Goal: Register for event/course

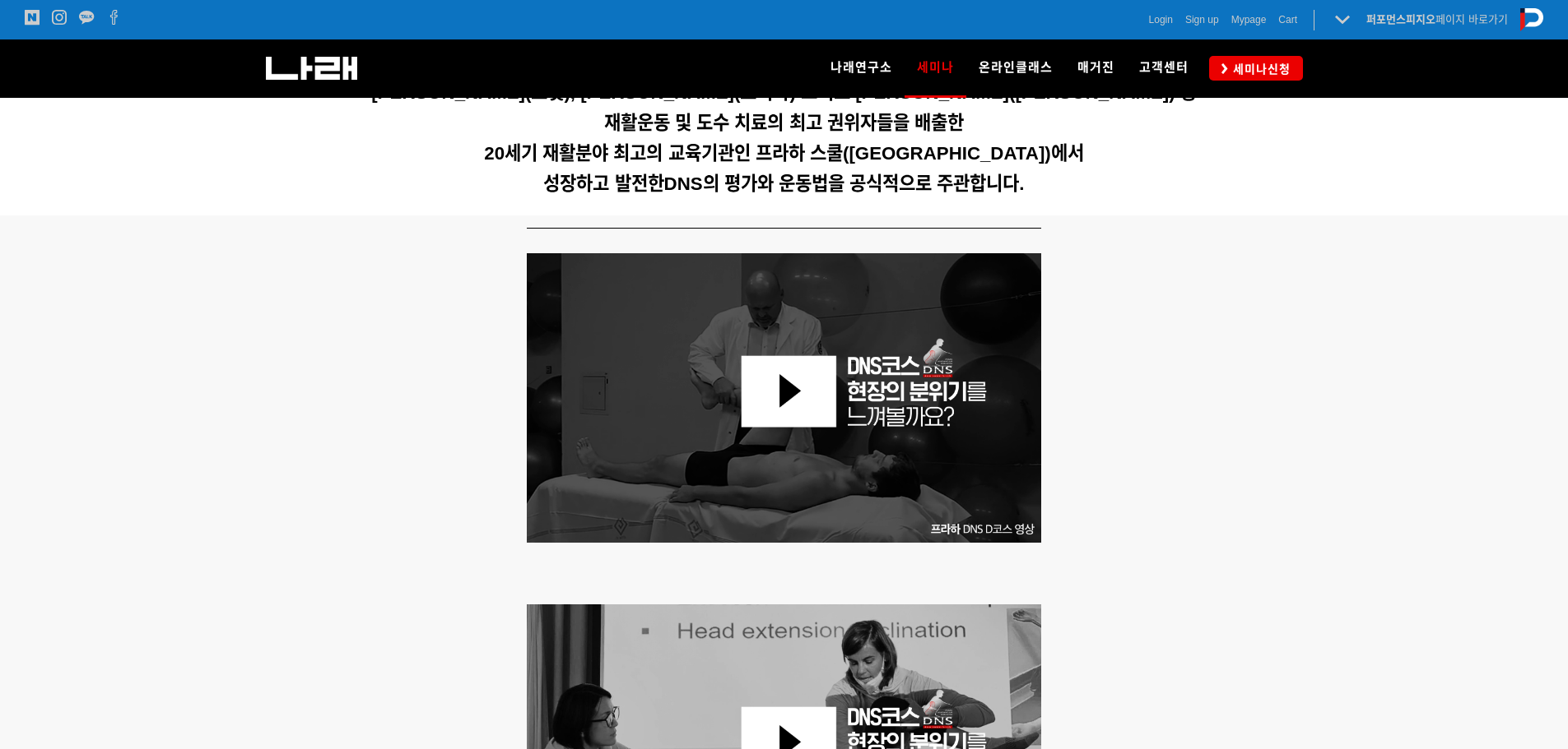
scroll to position [585, 0]
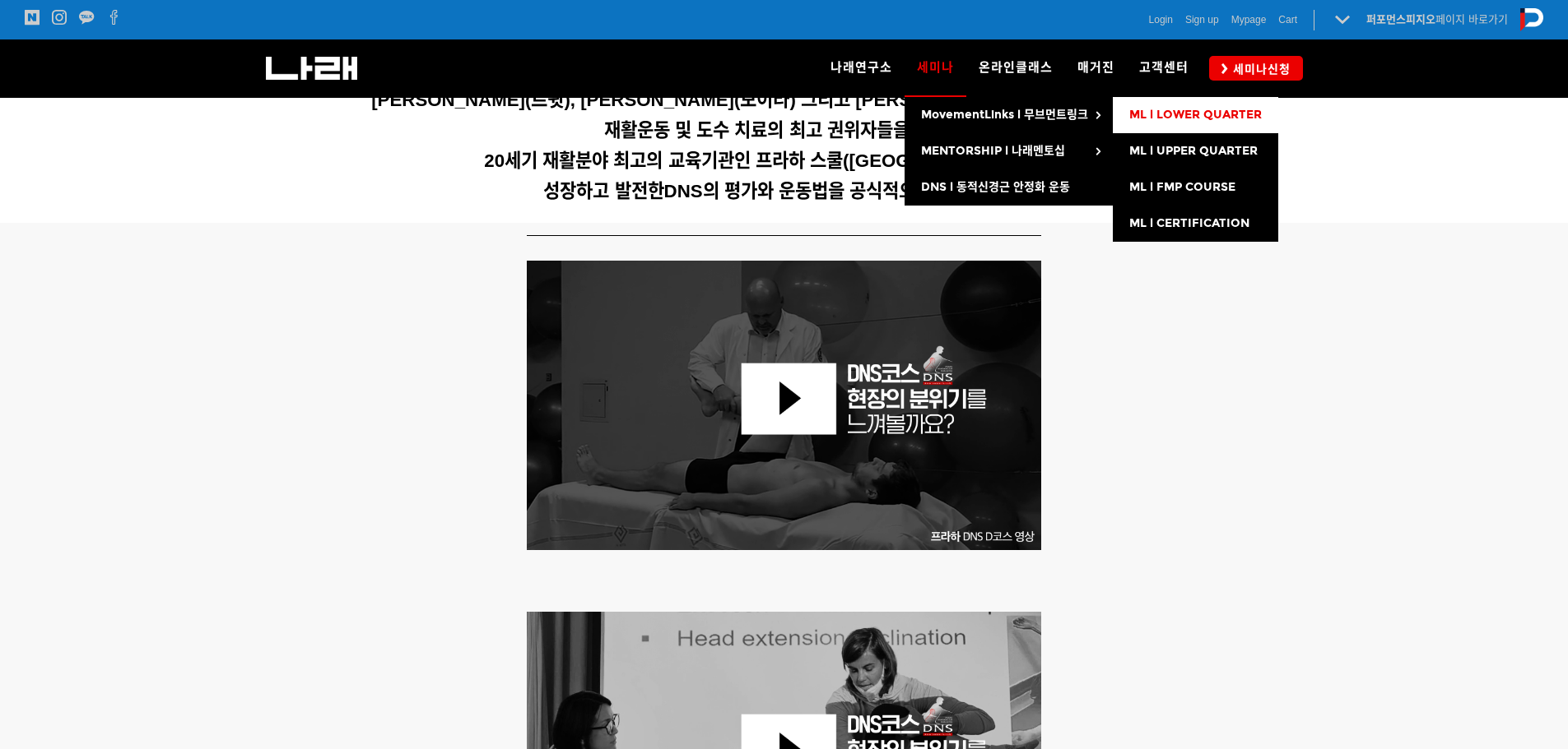
click at [1180, 123] on link "ML l LOWER QUARTER" at bounding box center [1196, 115] width 165 height 36
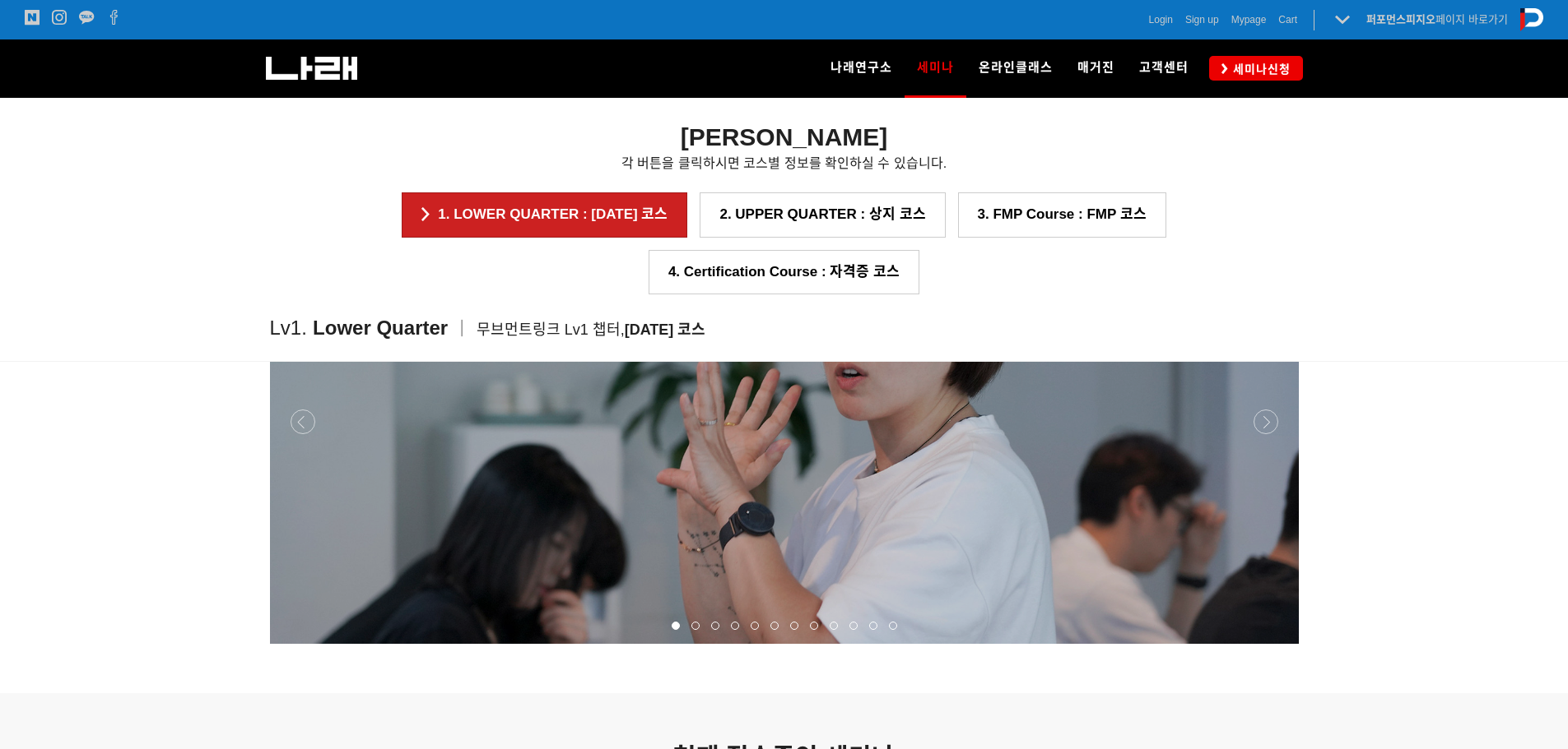
scroll to position [1671, 0]
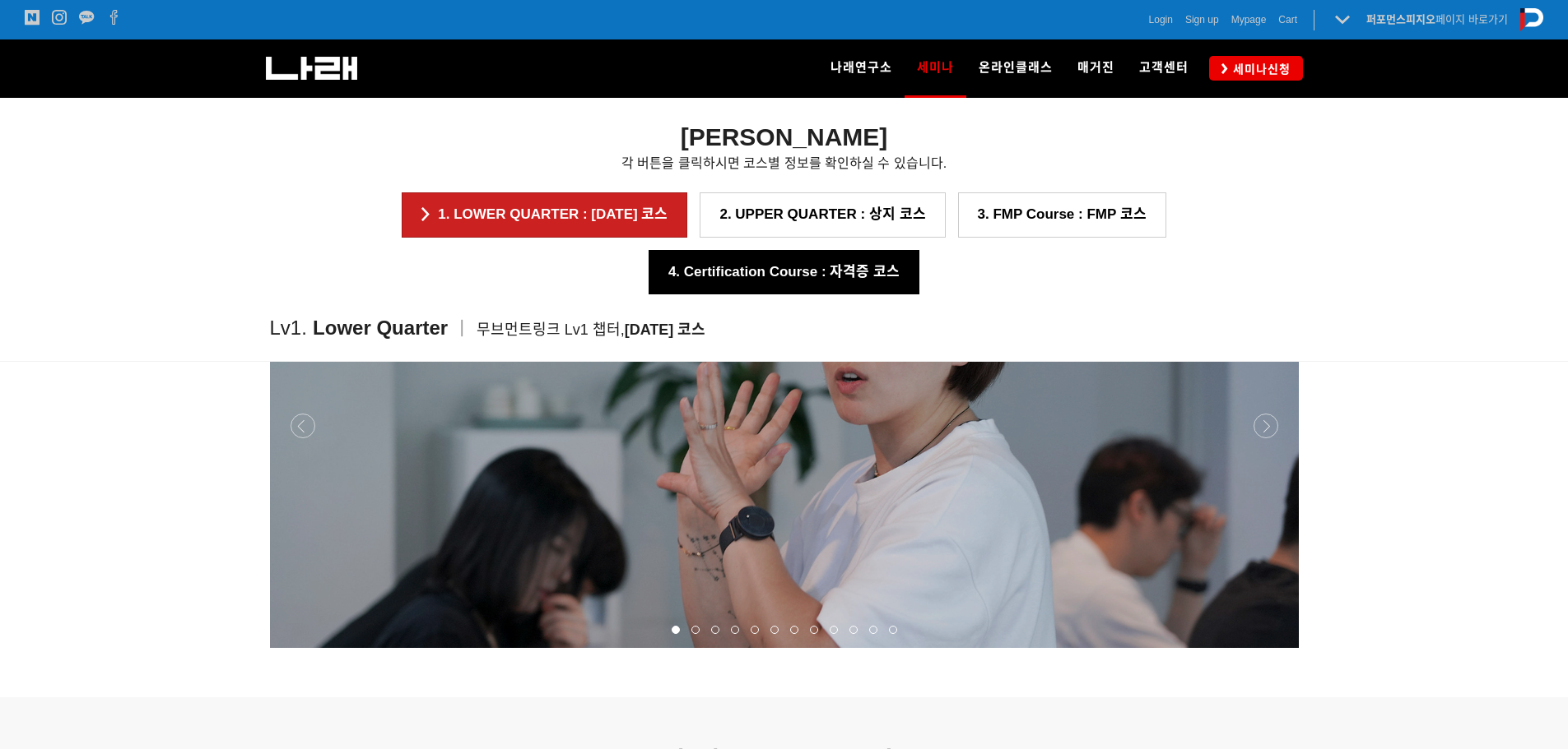
click at [920, 250] on link "4. Certification Course : 자격증 코스" at bounding box center [784, 272] width 271 height 45
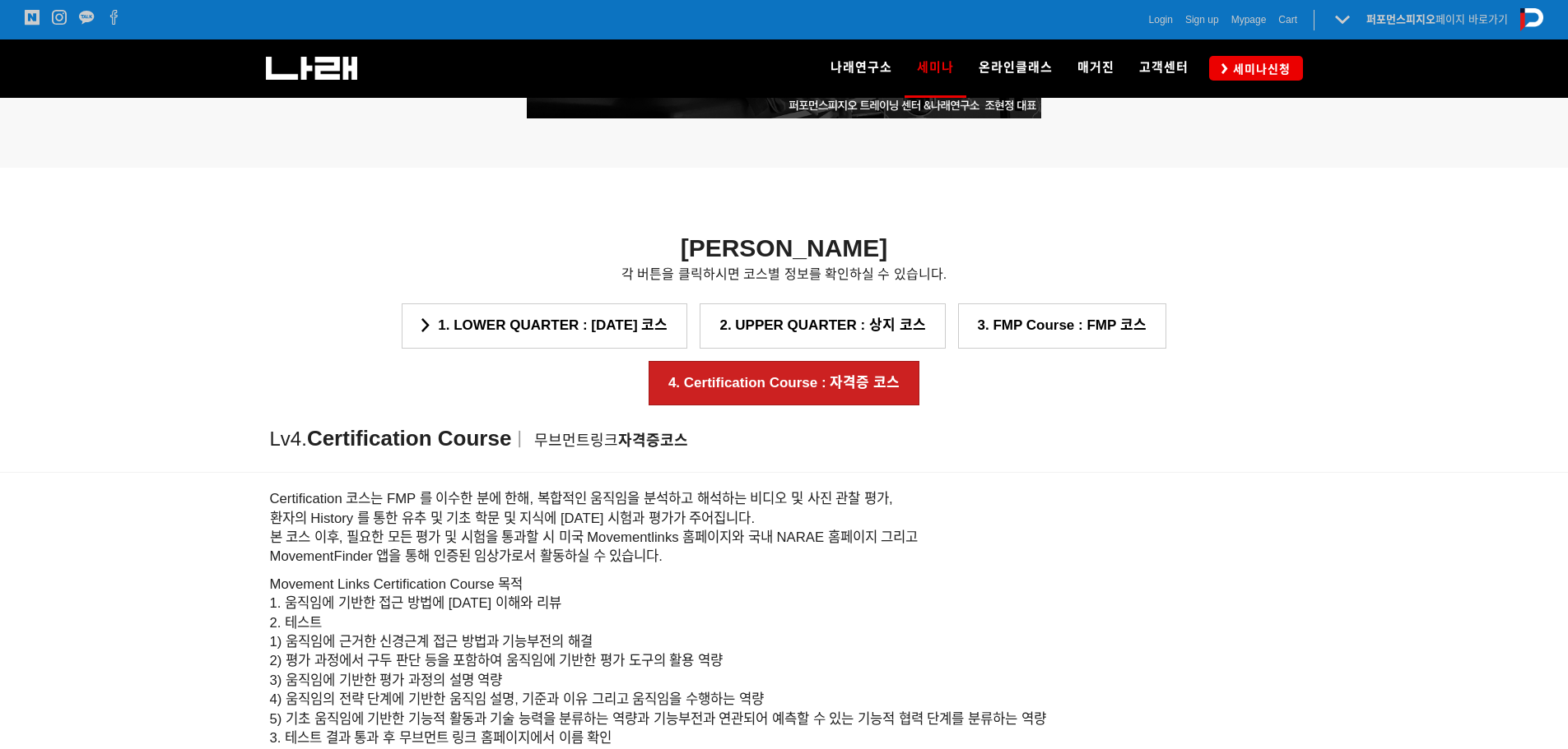
scroll to position [1431, 0]
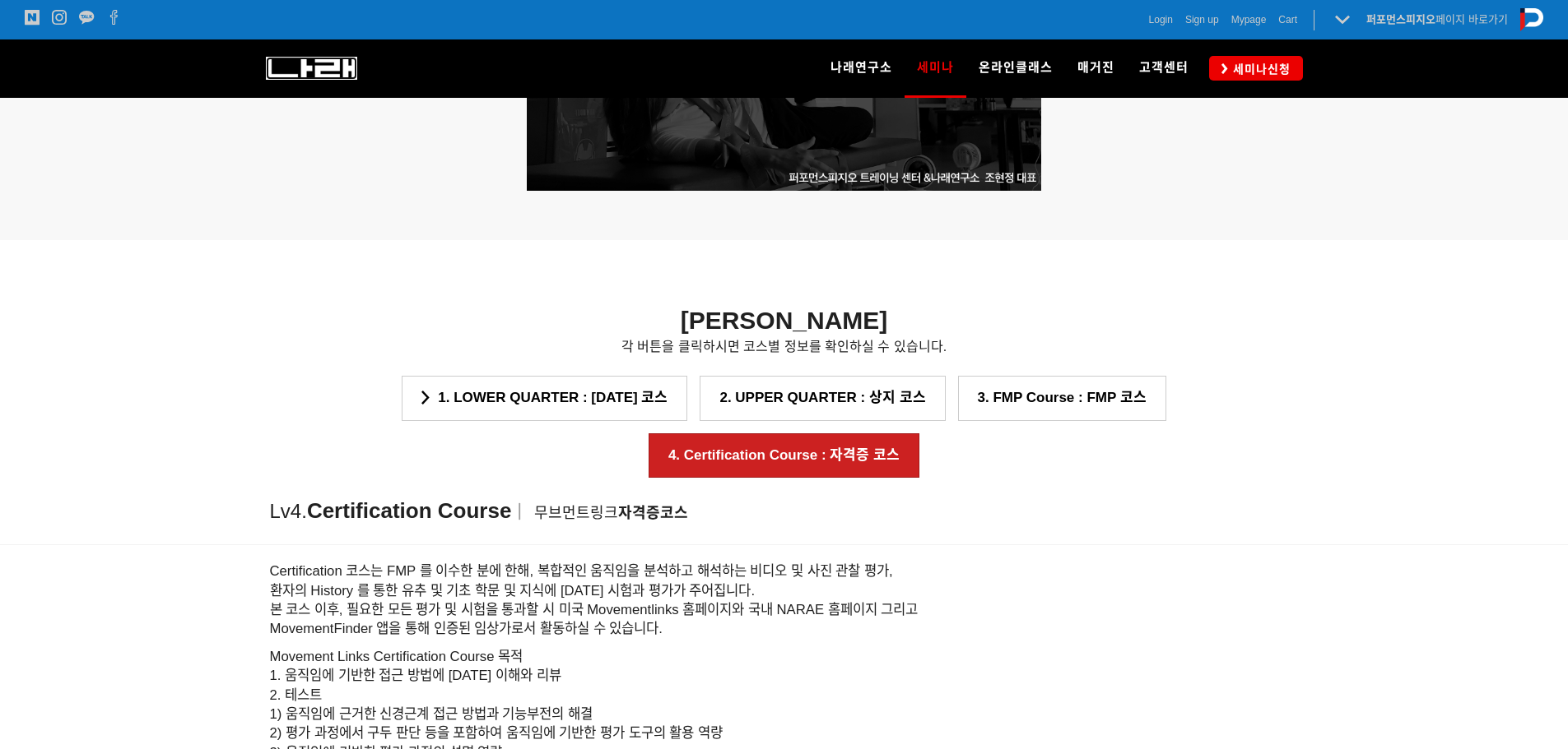
click at [316, 71] on img at bounding box center [311, 68] width 91 height 23
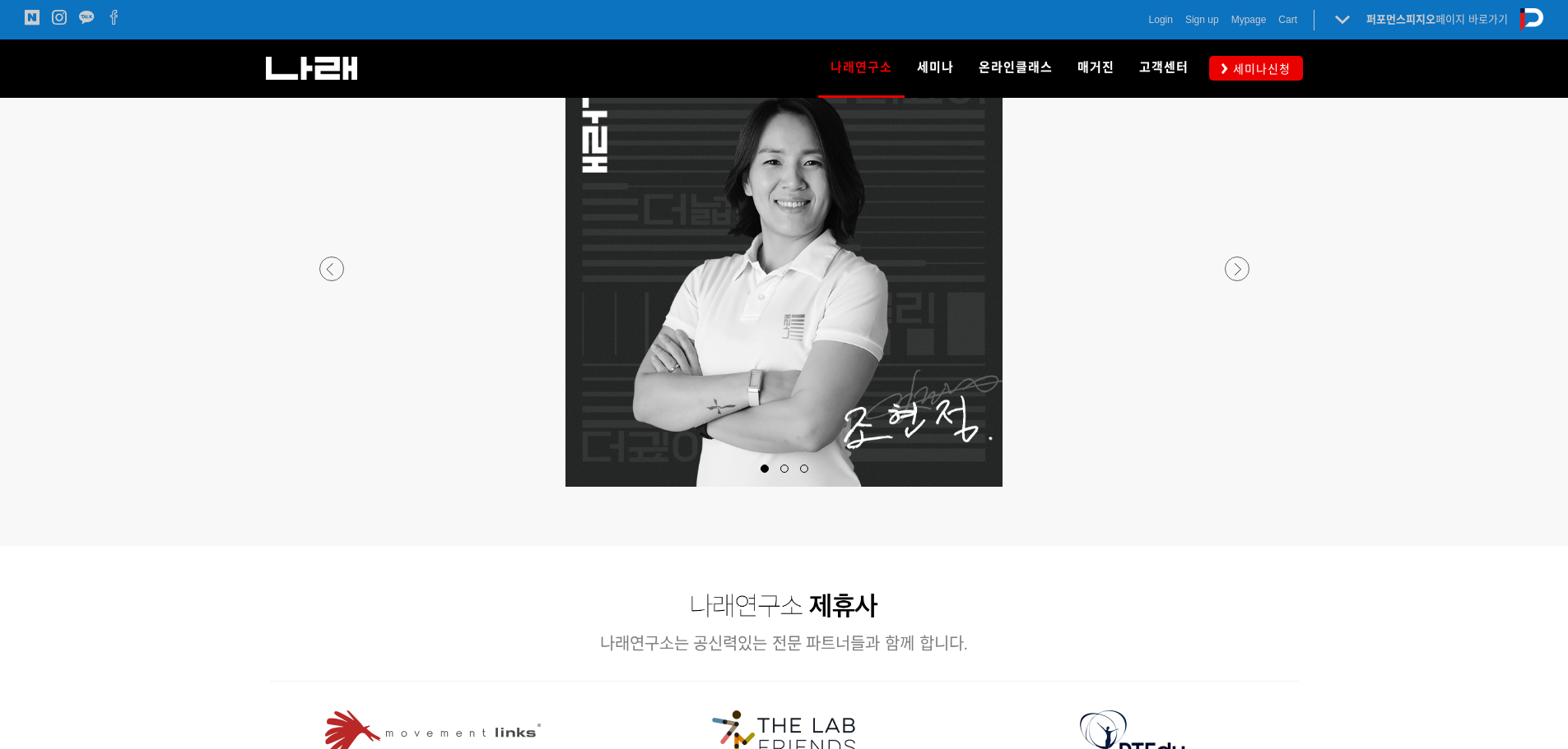
scroll to position [1891, 0]
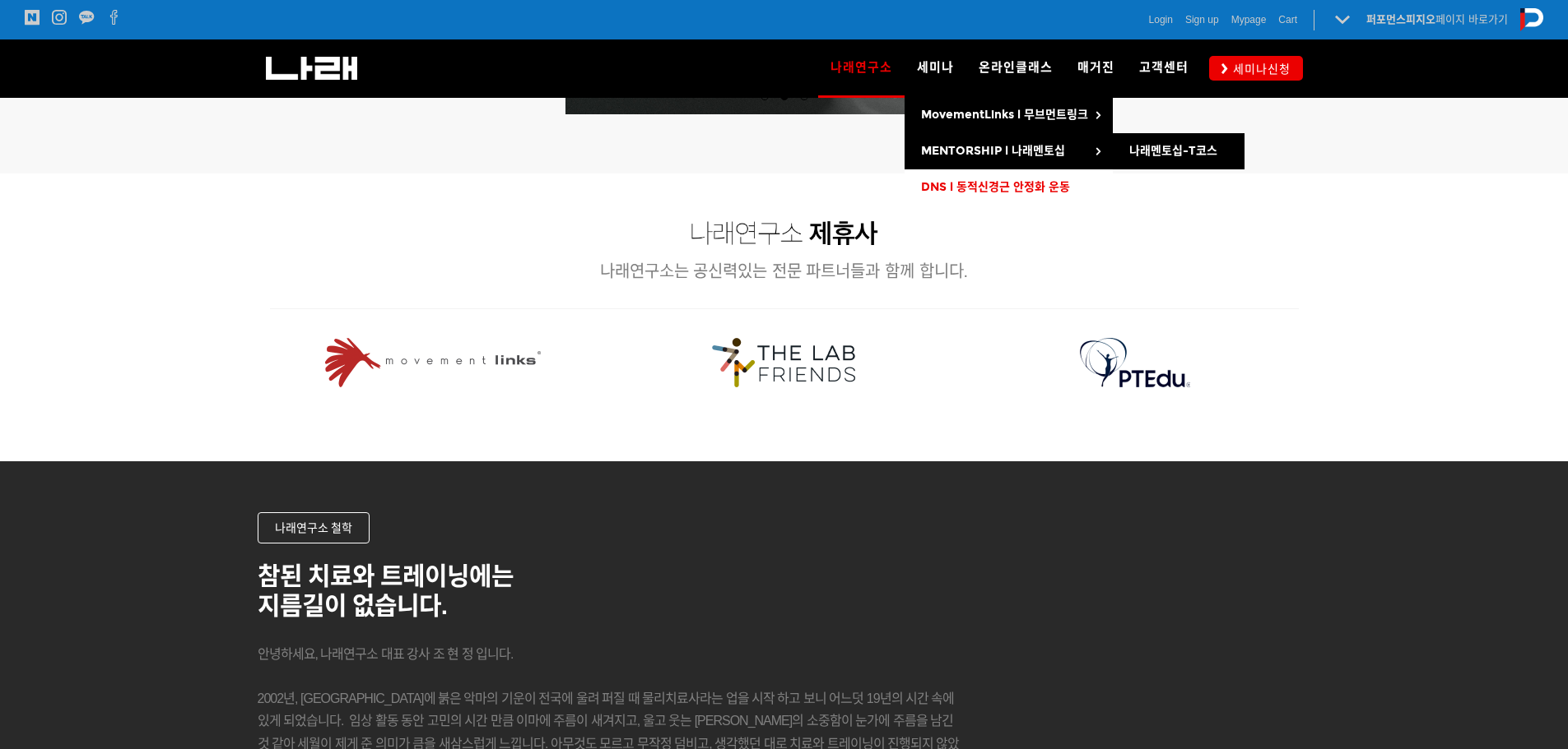
click at [990, 178] on link "DNS l 동적신경근 안정화 운동" at bounding box center [1008, 187] width 208 height 36
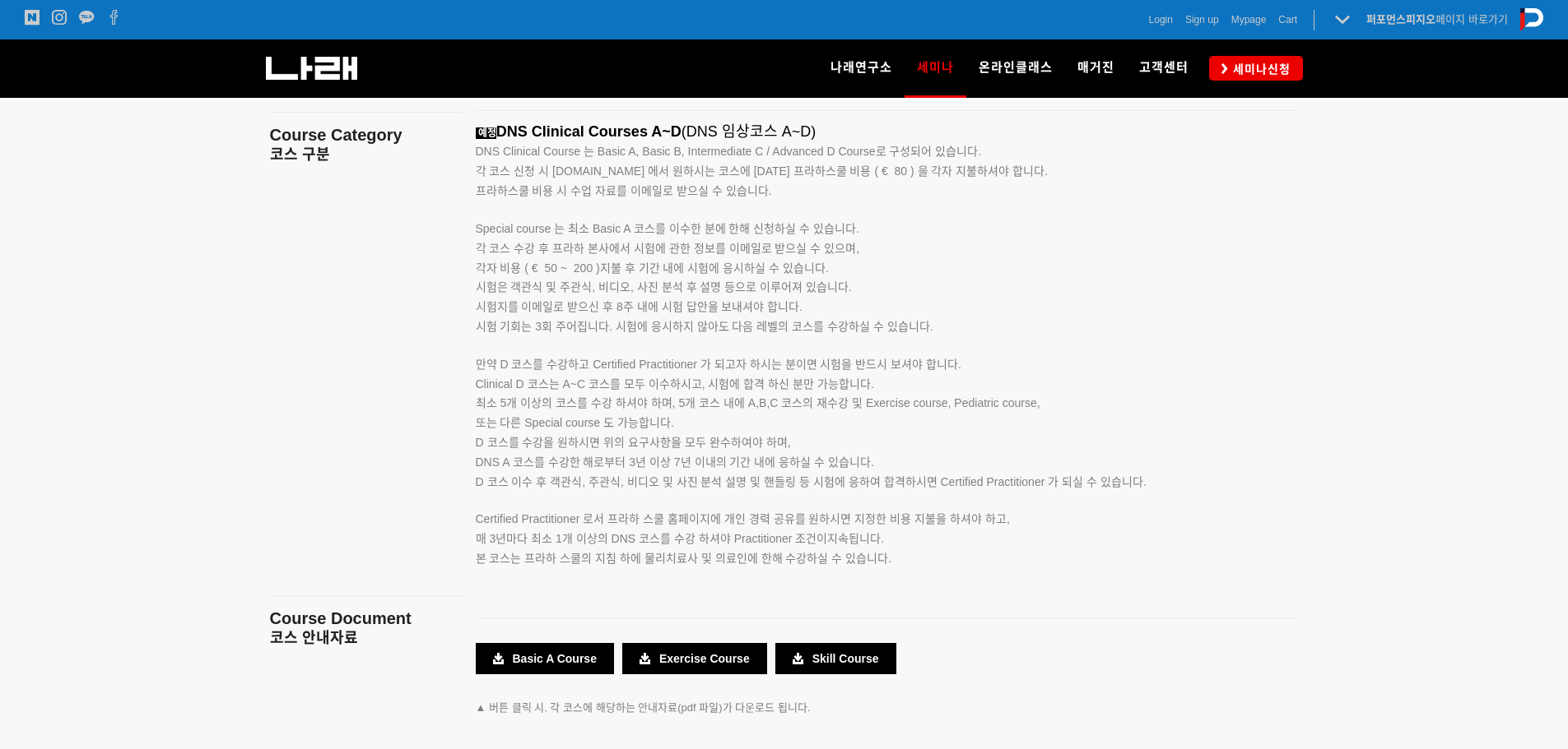
scroll to position [2797, 0]
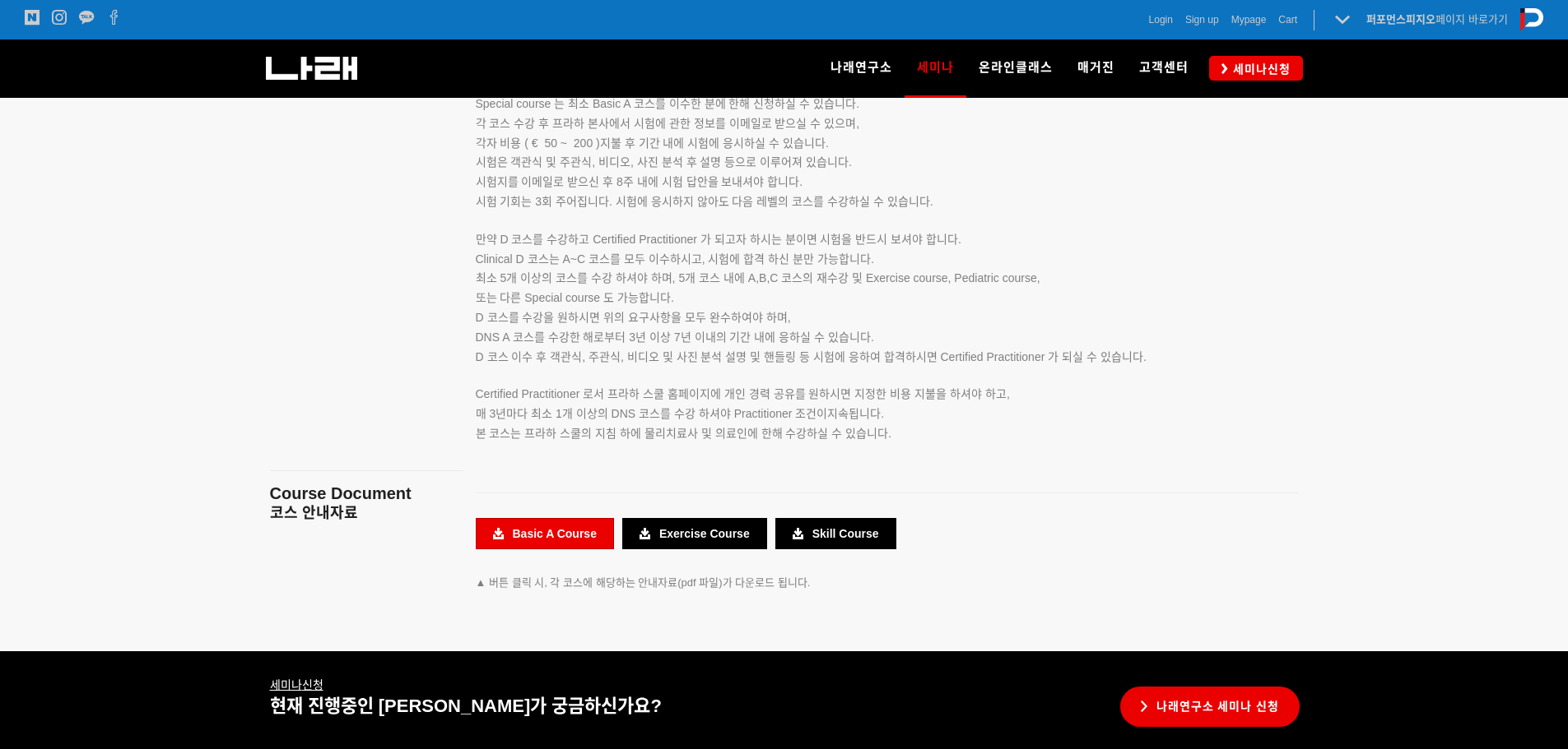
click at [573, 527] on link "Basic A Course" at bounding box center [544, 533] width 138 height 31
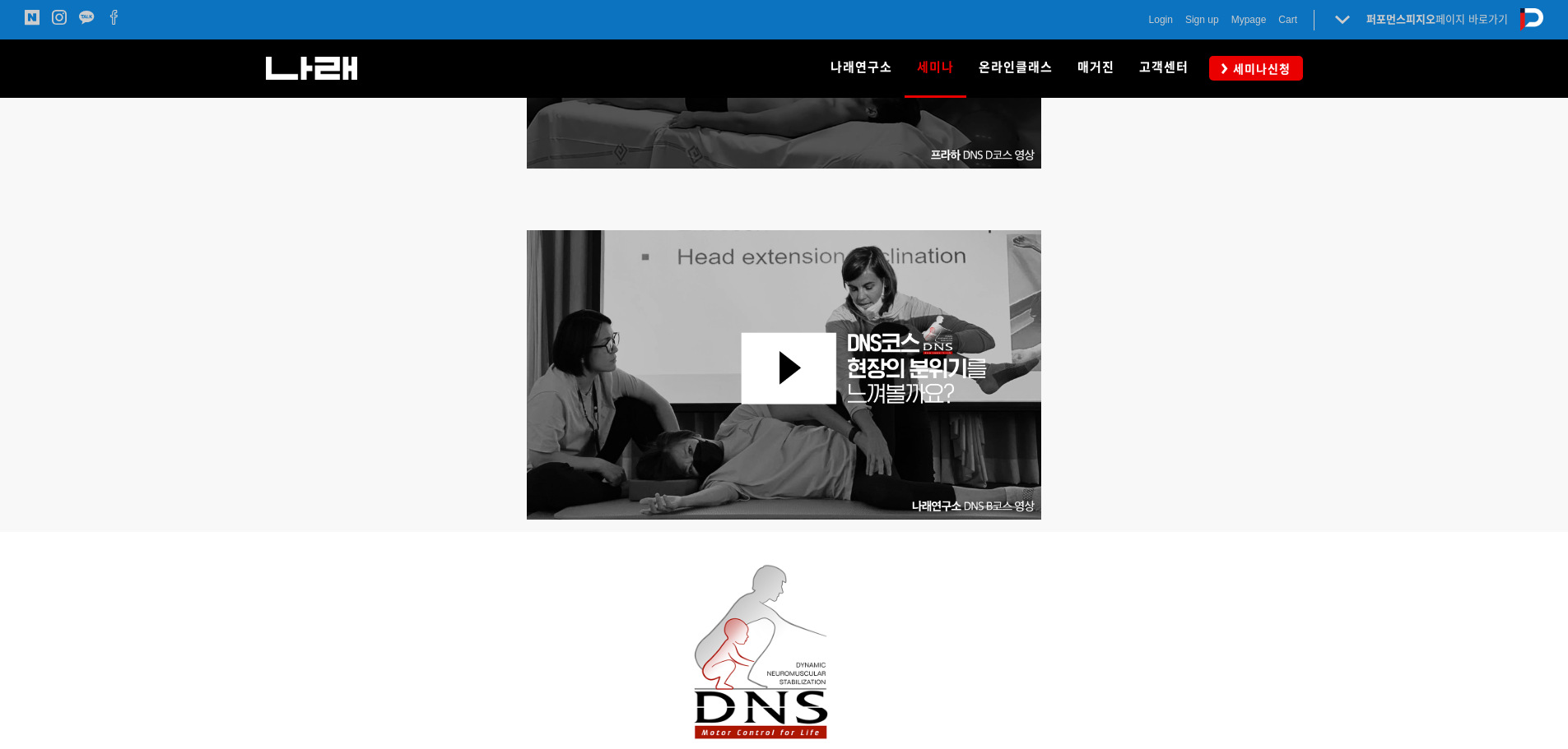
scroll to position [658, 0]
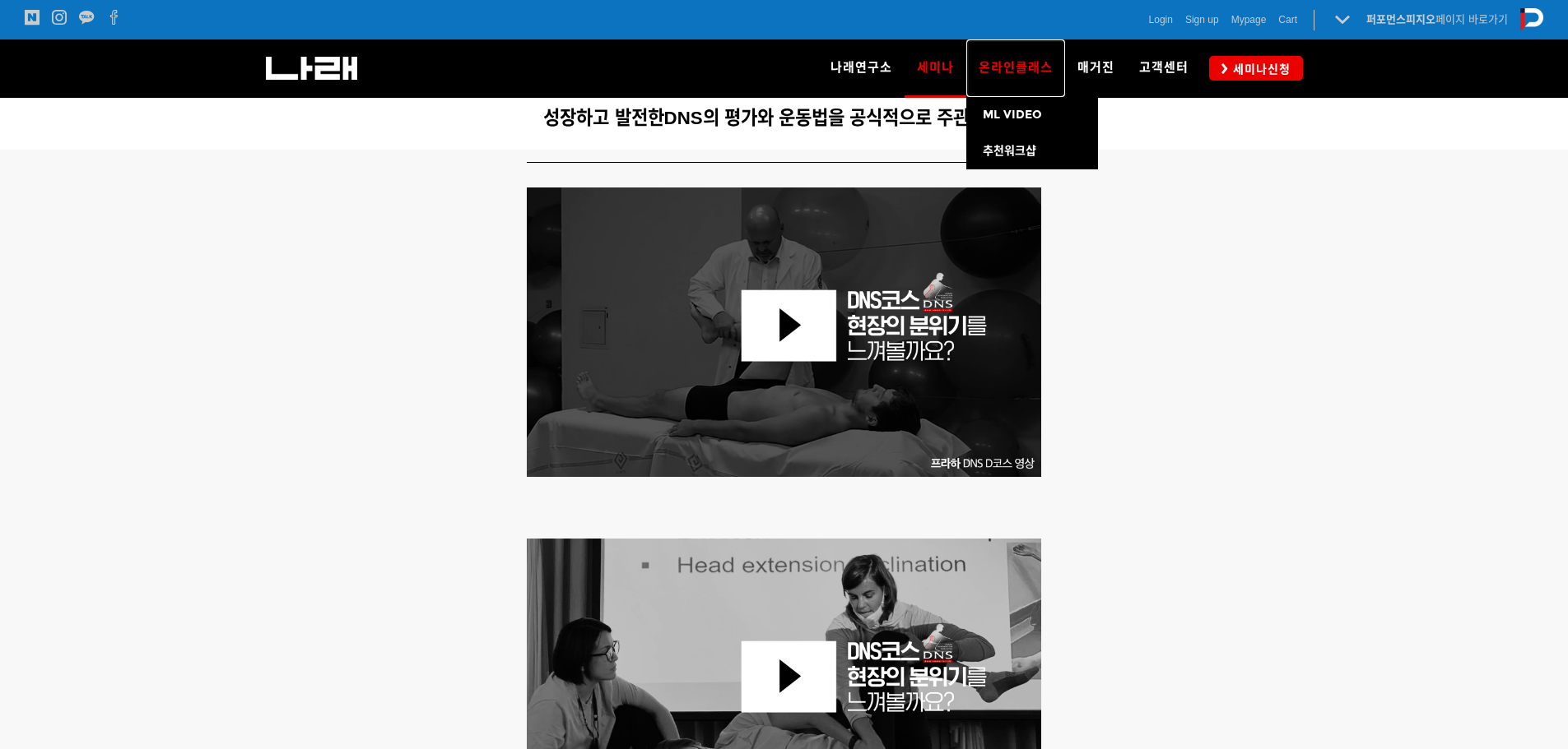
click at [995, 61] on span "온라인클래스" at bounding box center [1016, 67] width 74 height 15
click at [1014, 116] on span "ML VIDEO" at bounding box center [1012, 115] width 59 height 14
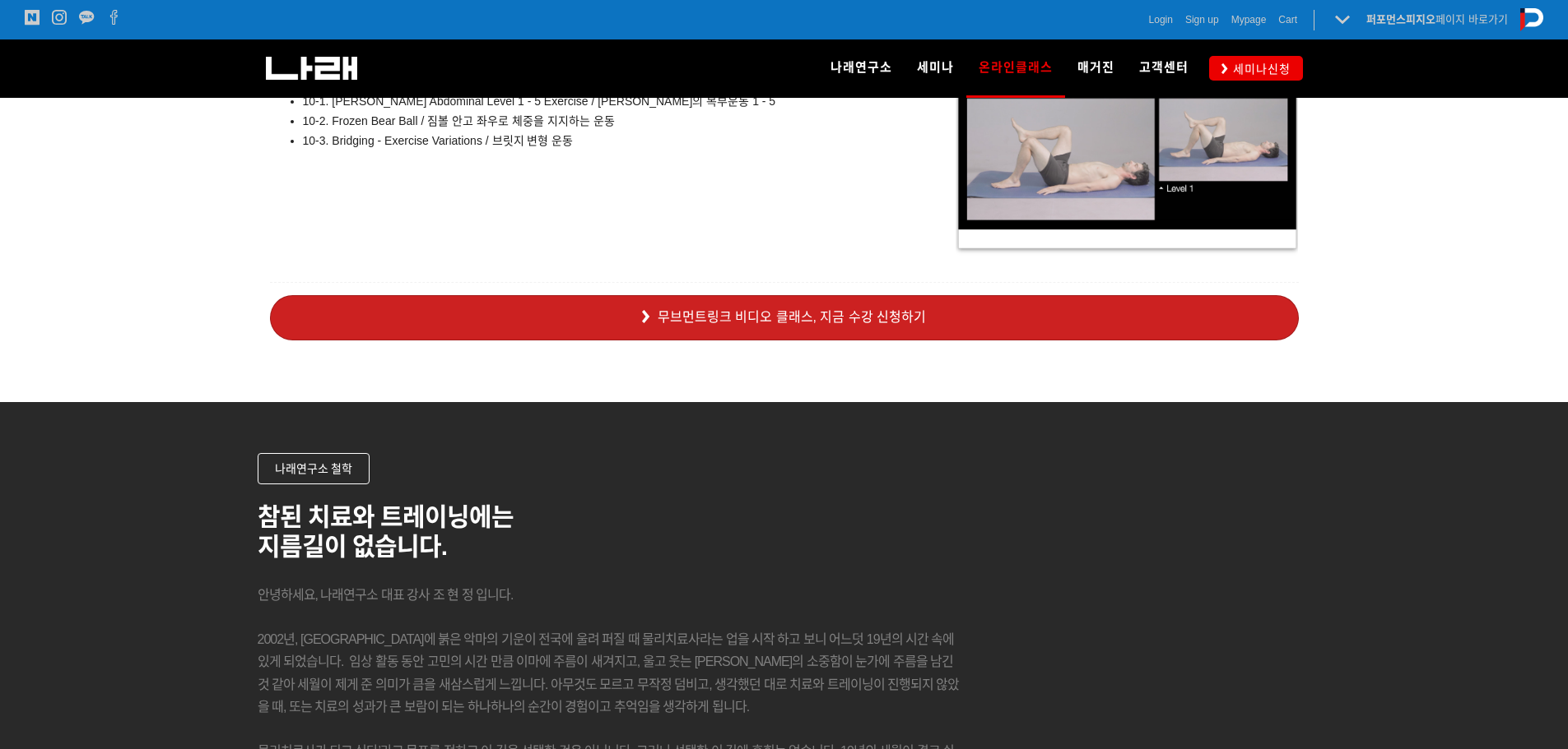
scroll to position [12008, 0]
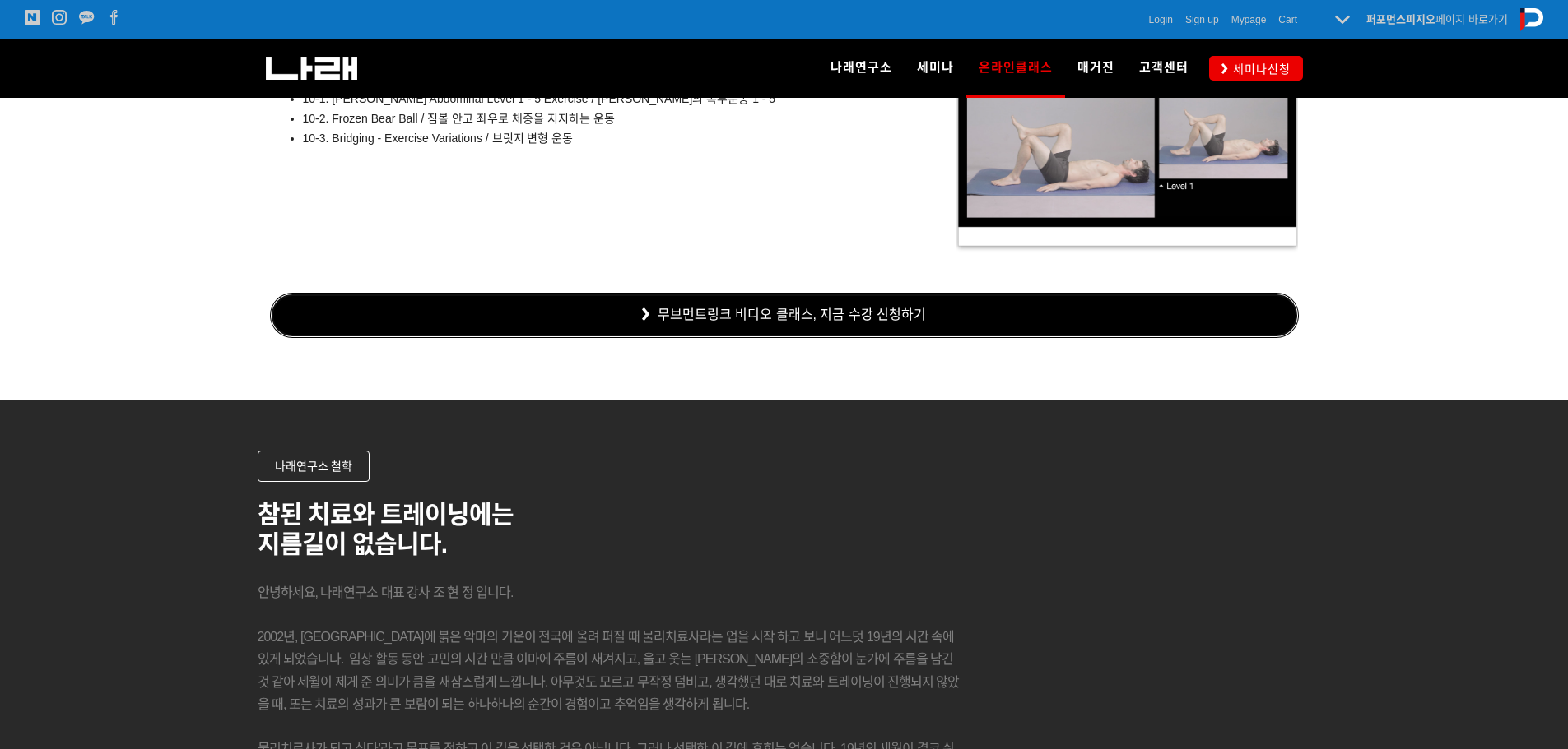
click at [978, 317] on link "무브먼트링크 비디오 클래스, 지금 수강 신청하기" at bounding box center [784, 315] width 1028 height 46
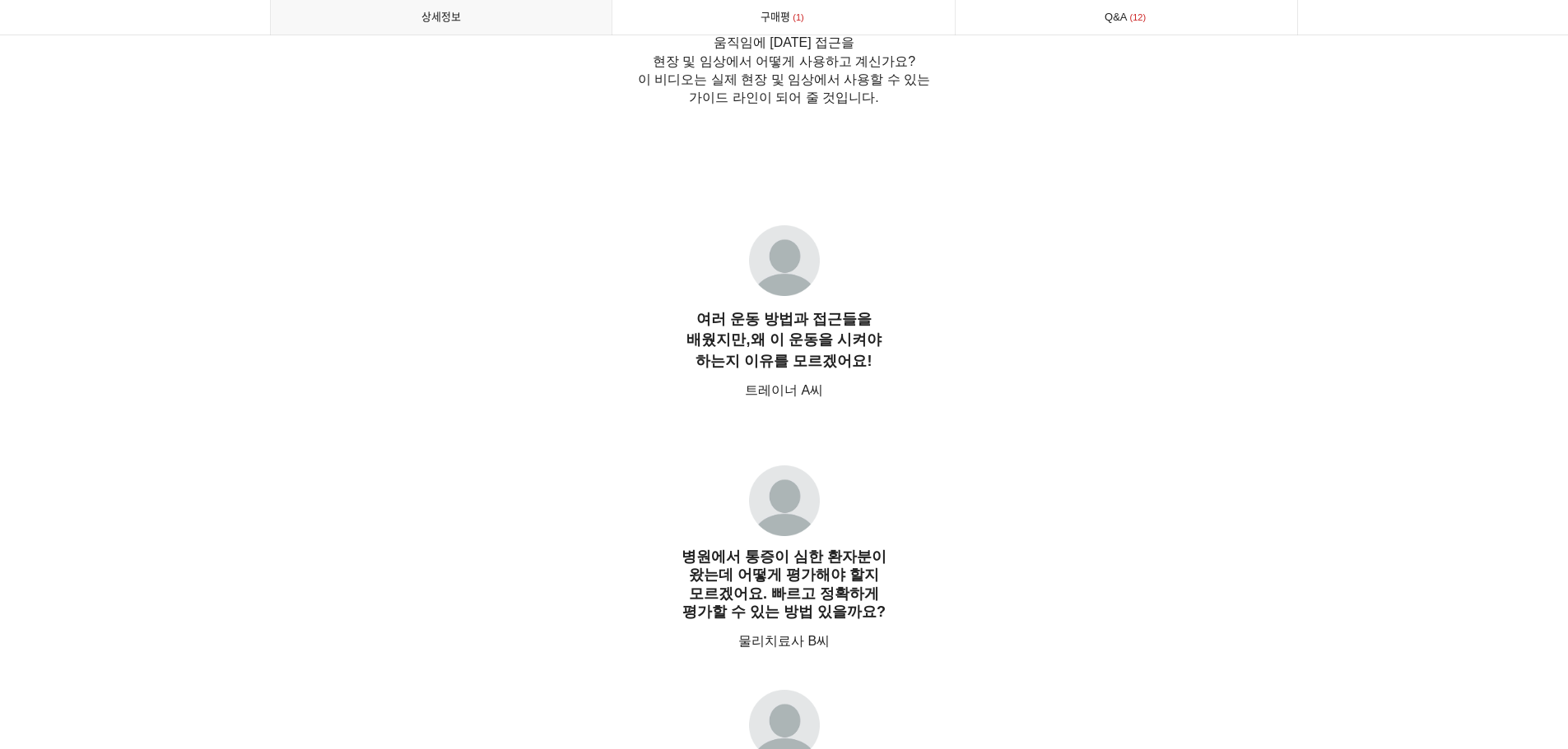
scroll to position [1398, 0]
